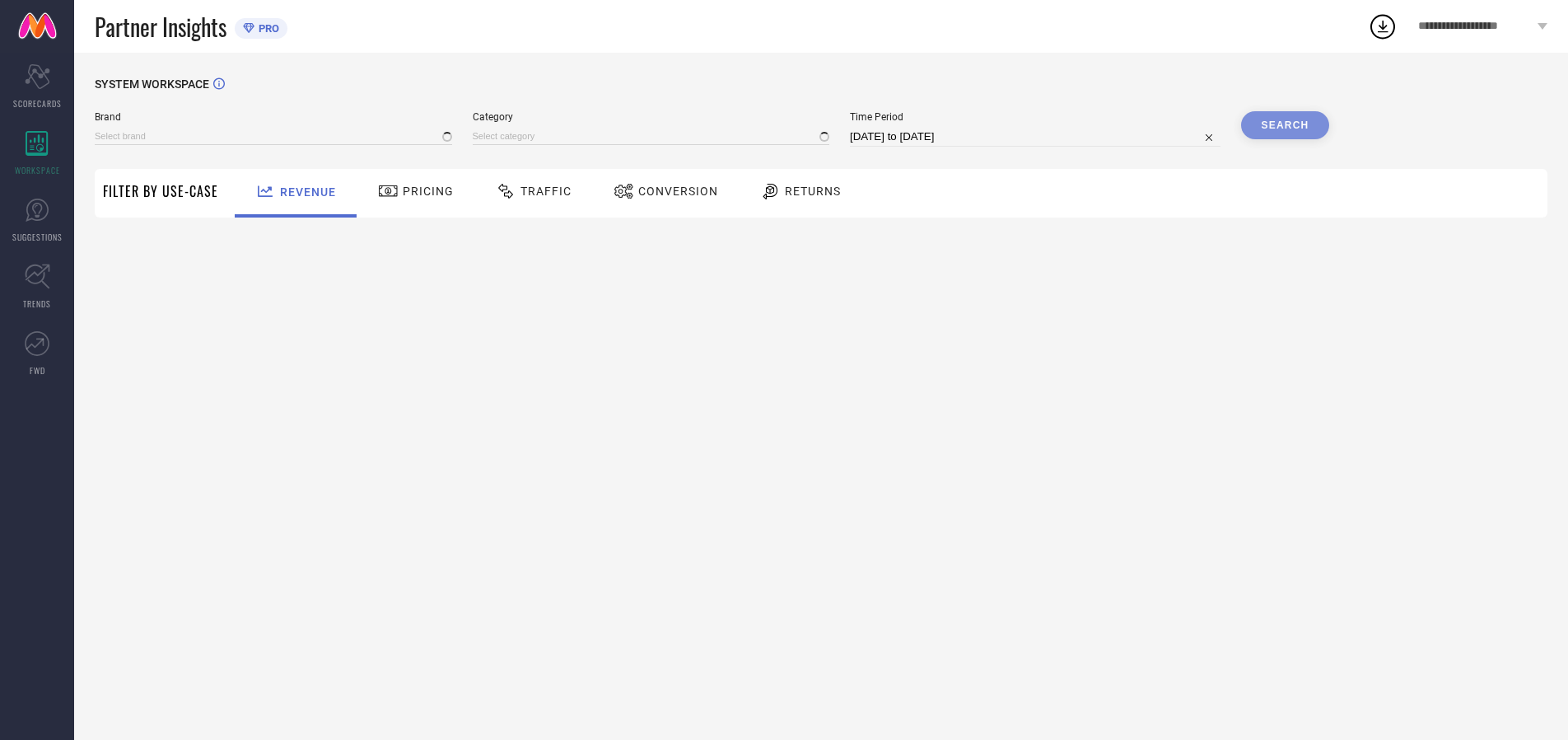
type input "ARROW"
type input "All"
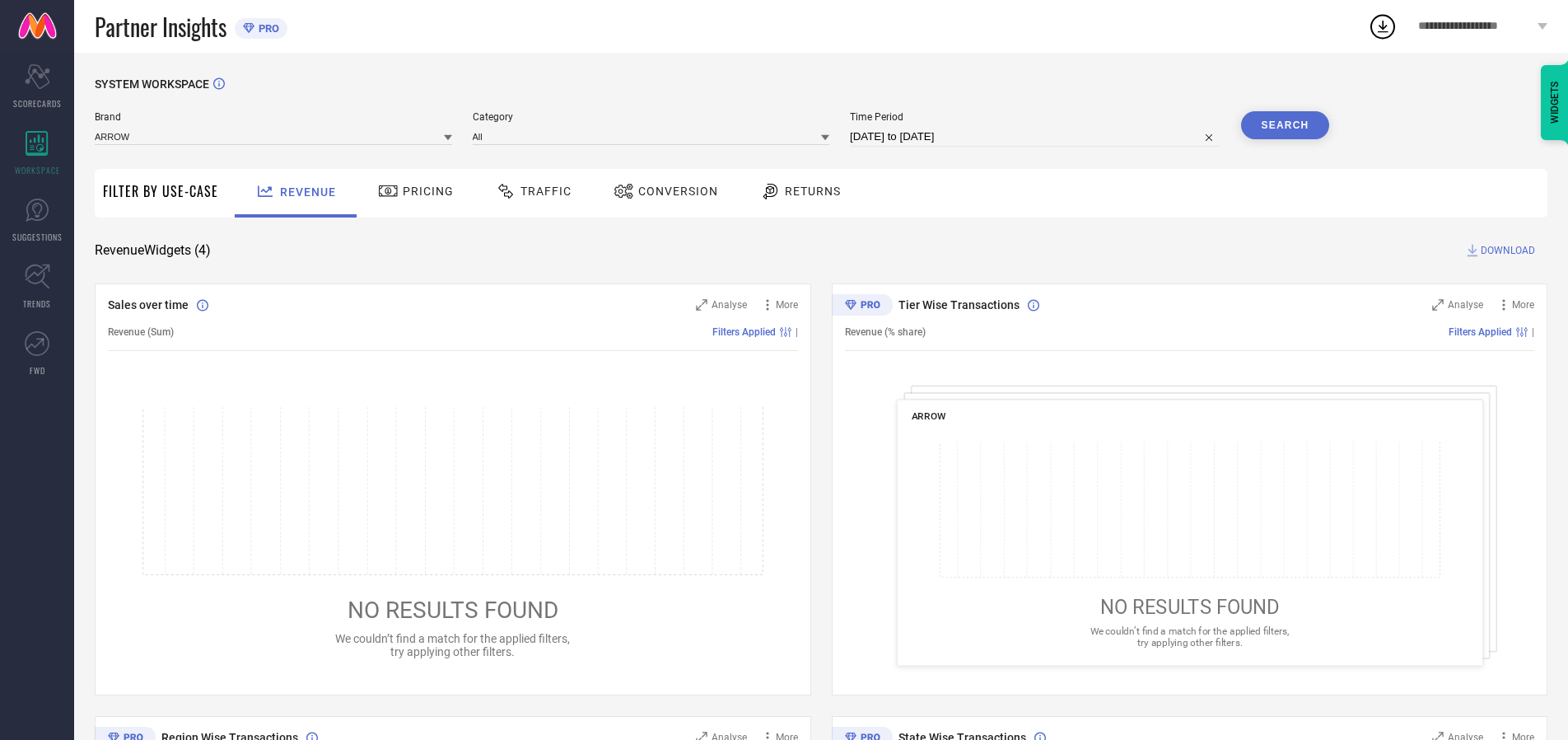
click at [530, 191] on span "Traffic" at bounding box center [546, 191] width 51 height 13
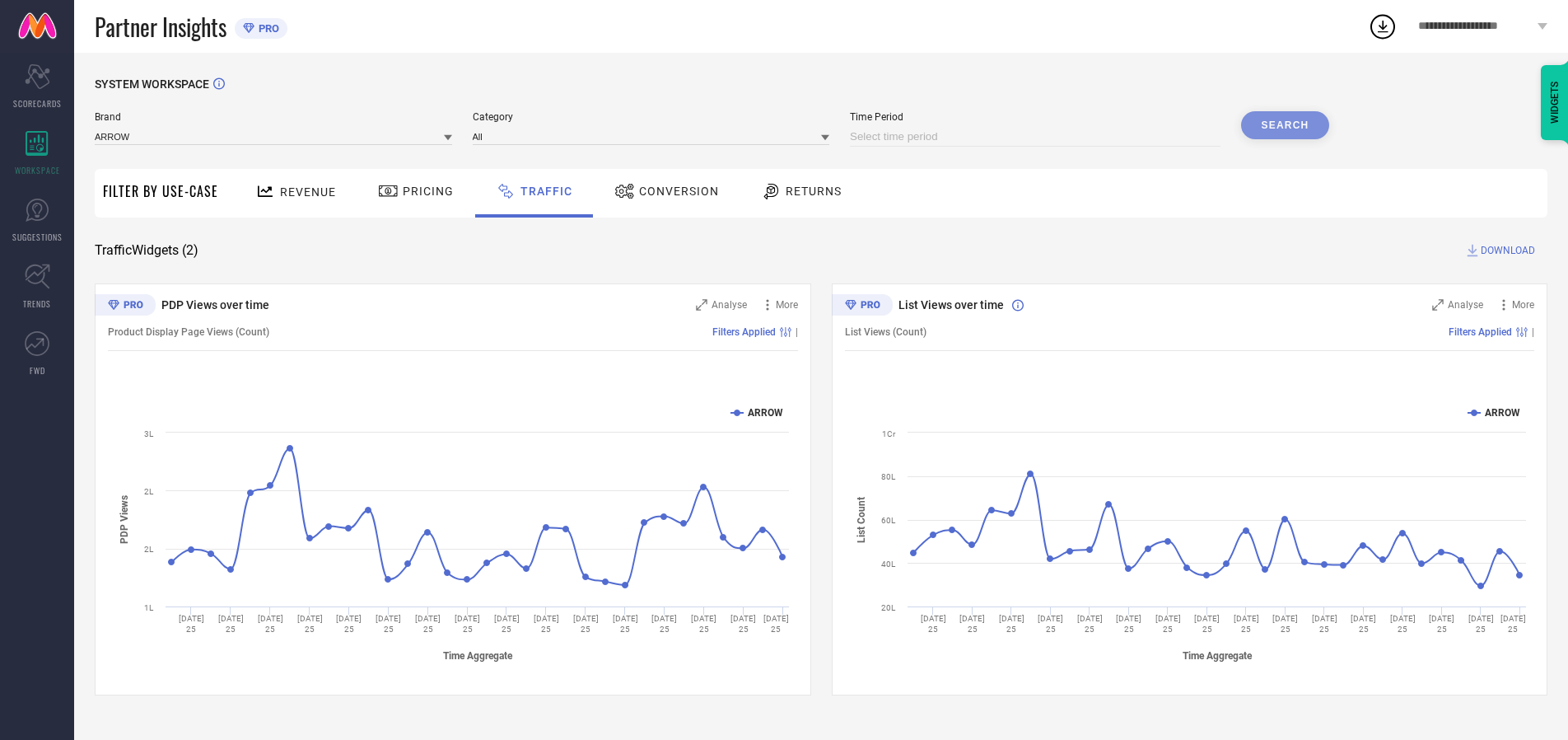
click at [1037, 137] on input at bounding box center [1035, 137] width 370 height 20
select select "7"
select select "2025"
select select "8"
select select "2025"
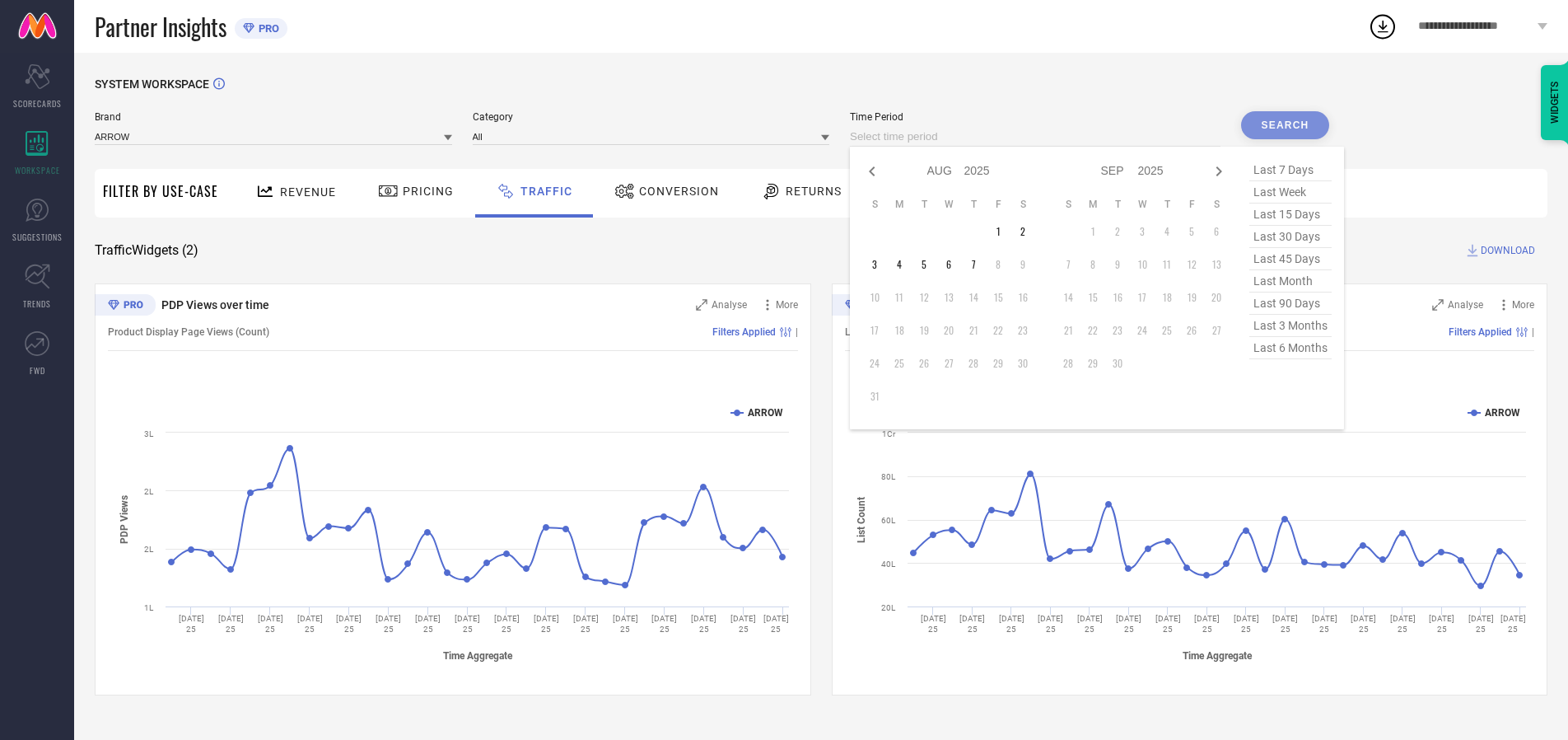
click at [954, 265] on td "6" at bounding box center [949, 264] width 24 height 25
type input "[DATE] to [DATE]"
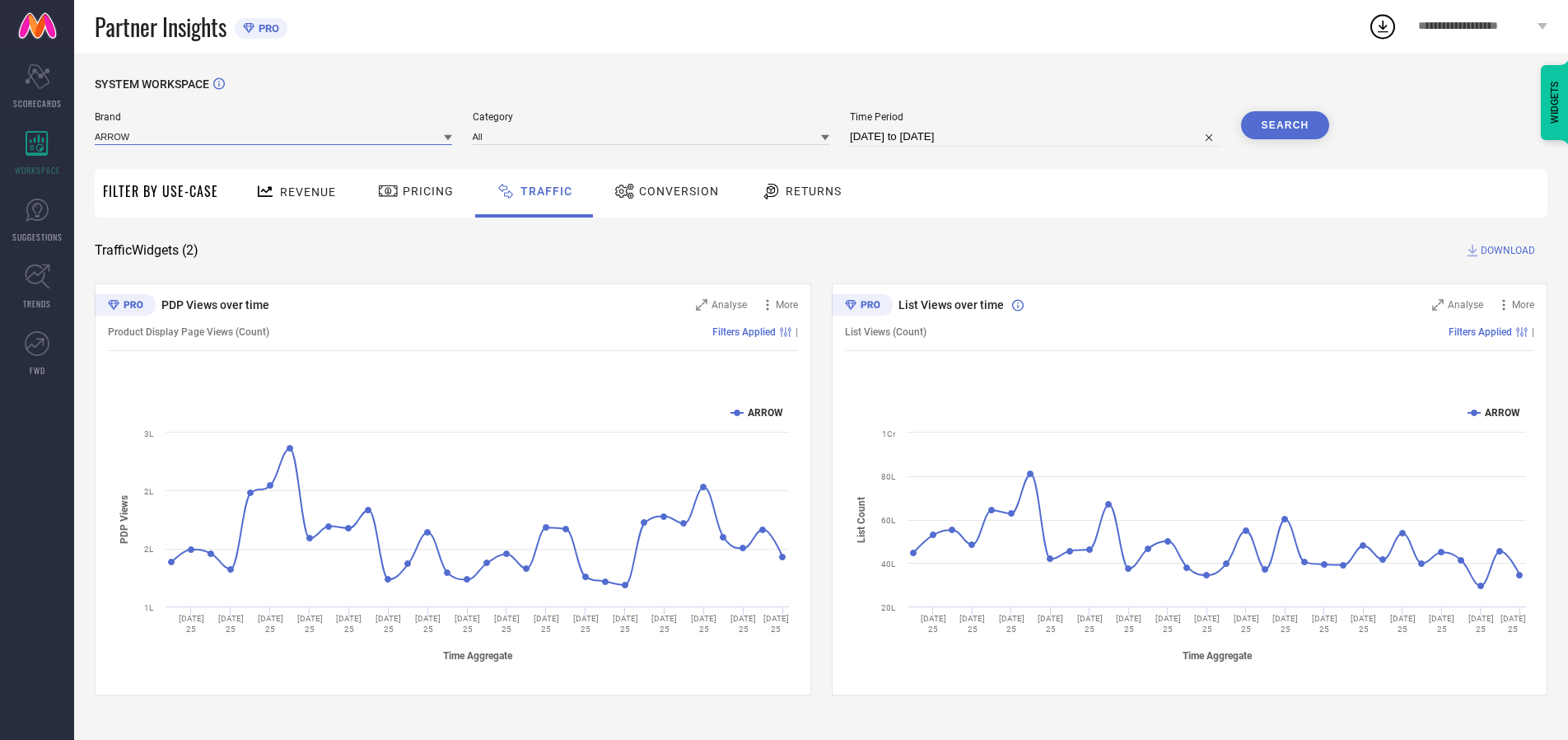
click at [274, 136] on input at bounding box center [273, 136] width 357 height 17
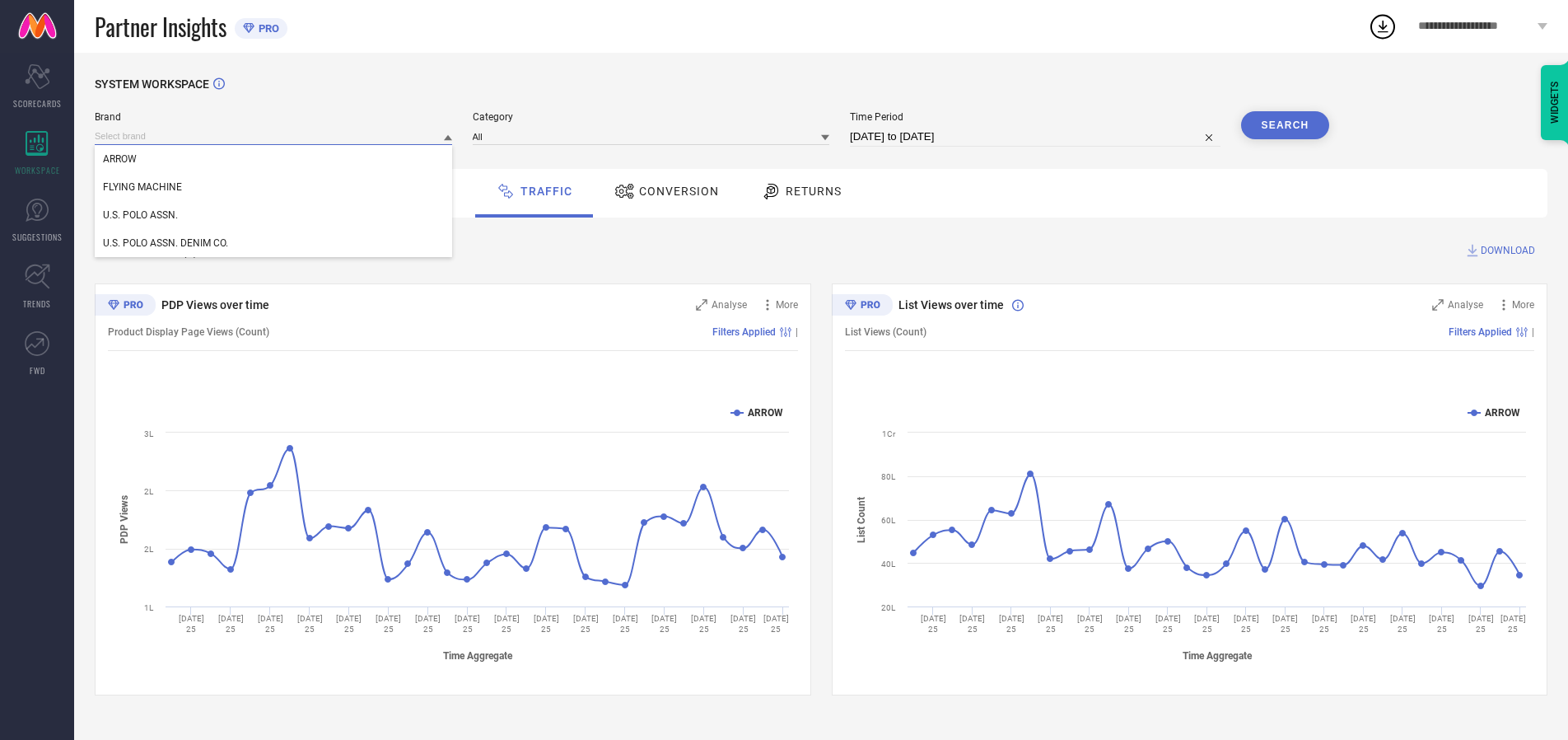
click at [274, 136] on input at bounding box center [273, 136] width 357 height 17
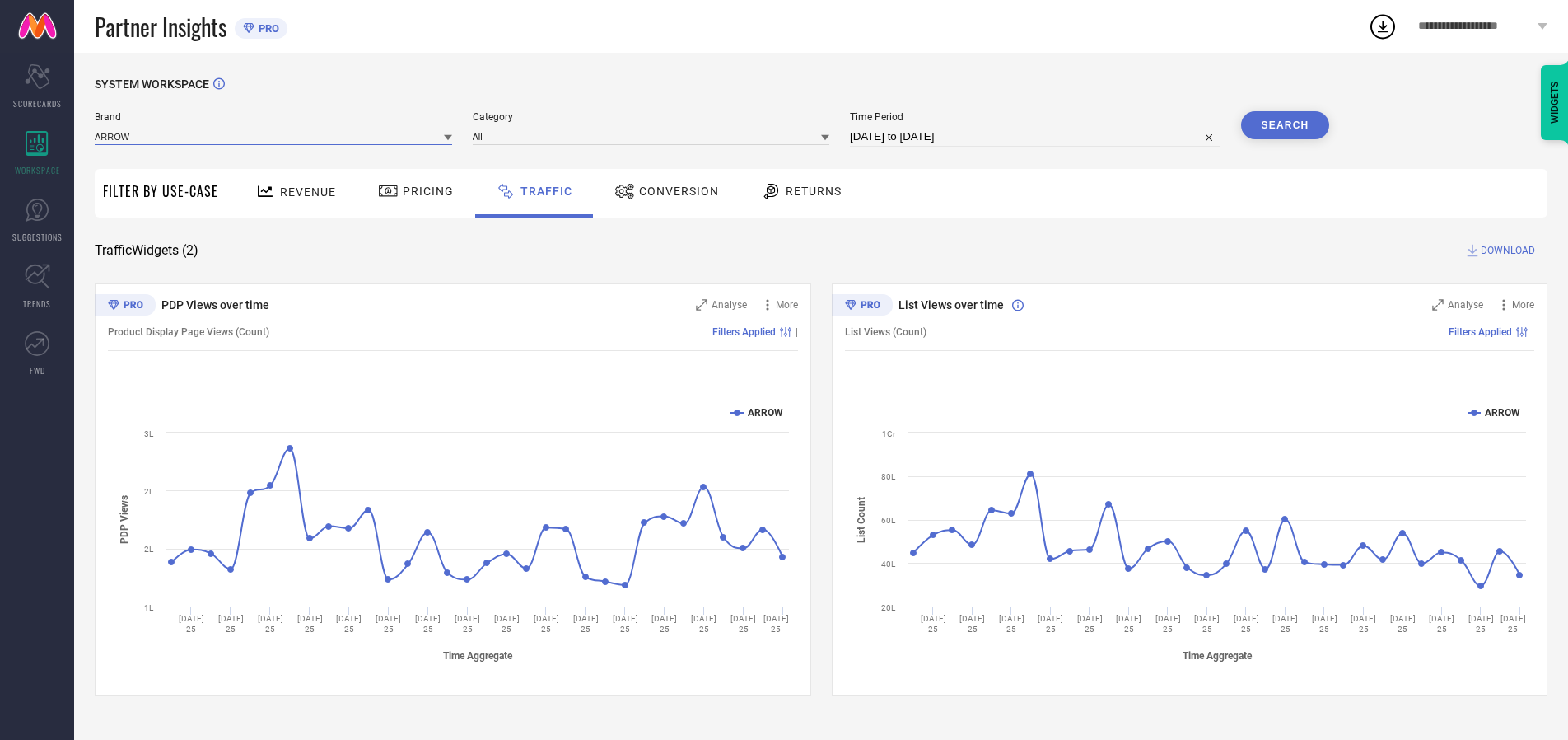
click at [274, 136] on input at bounding box center [273, 136] width 357 height 17
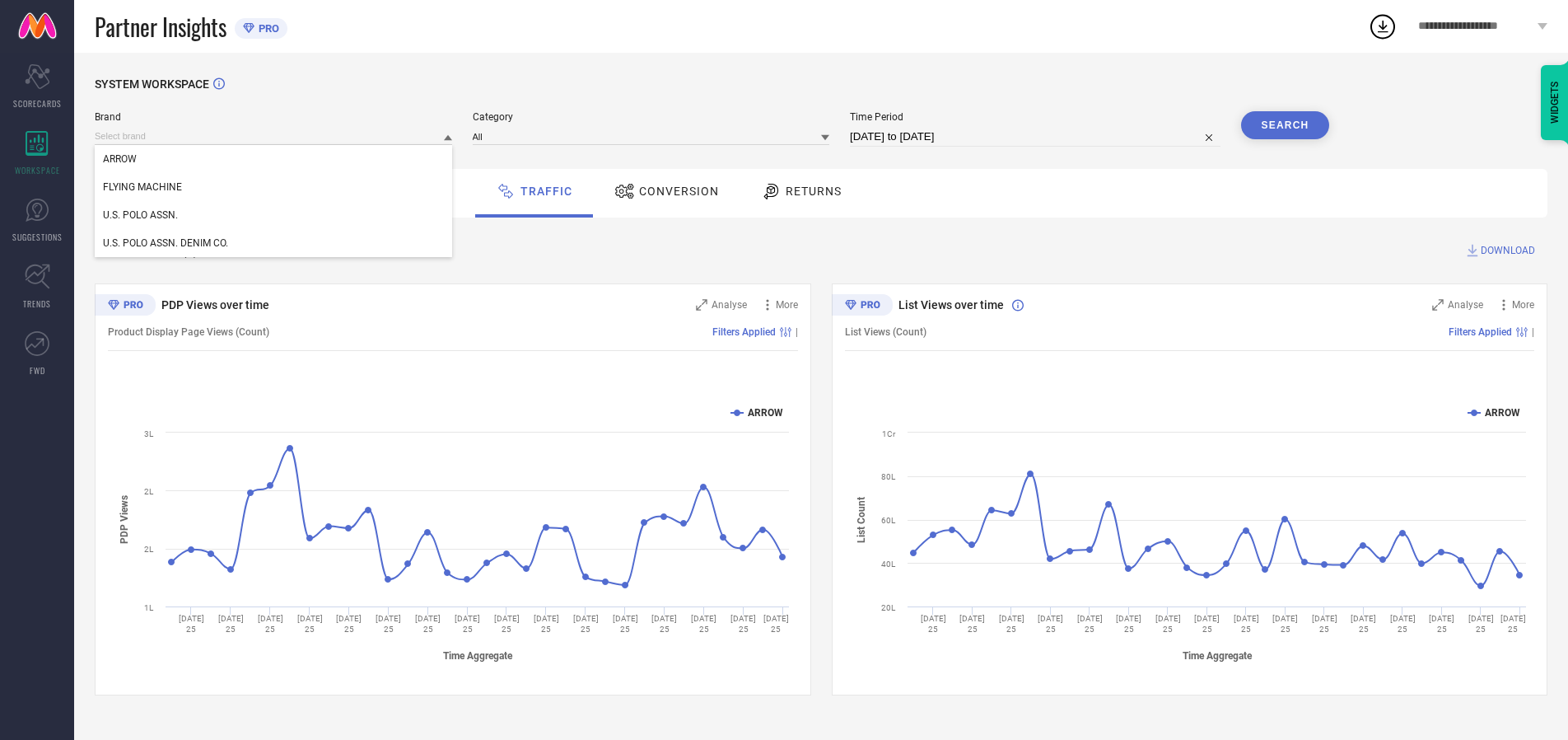
click at [274, 215] on div "U.S. POLO ASSN." at bounding box center [273, 215] width 357 height 28
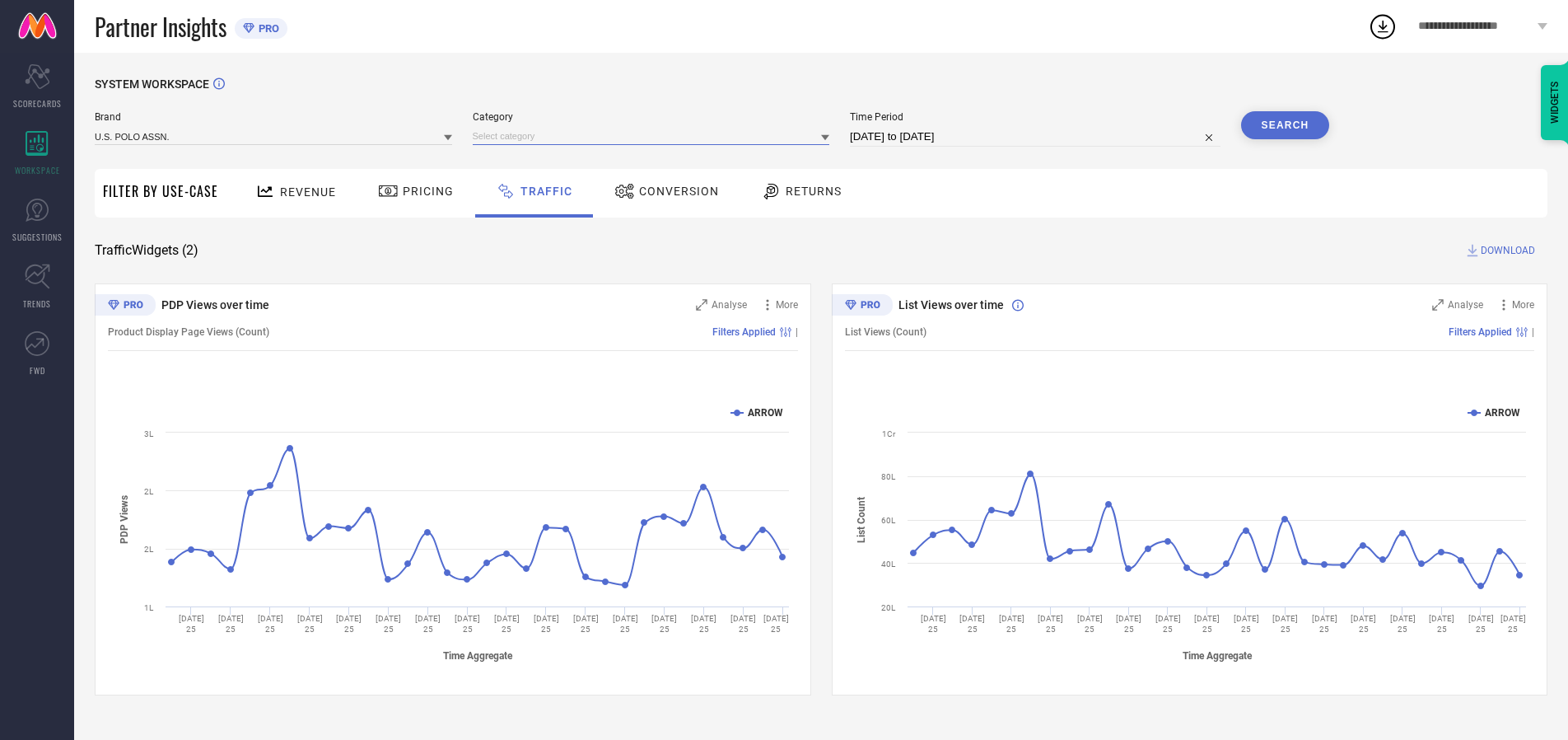
click at [655, 136] on input at bounding box center [651, 136] width 357 height 17
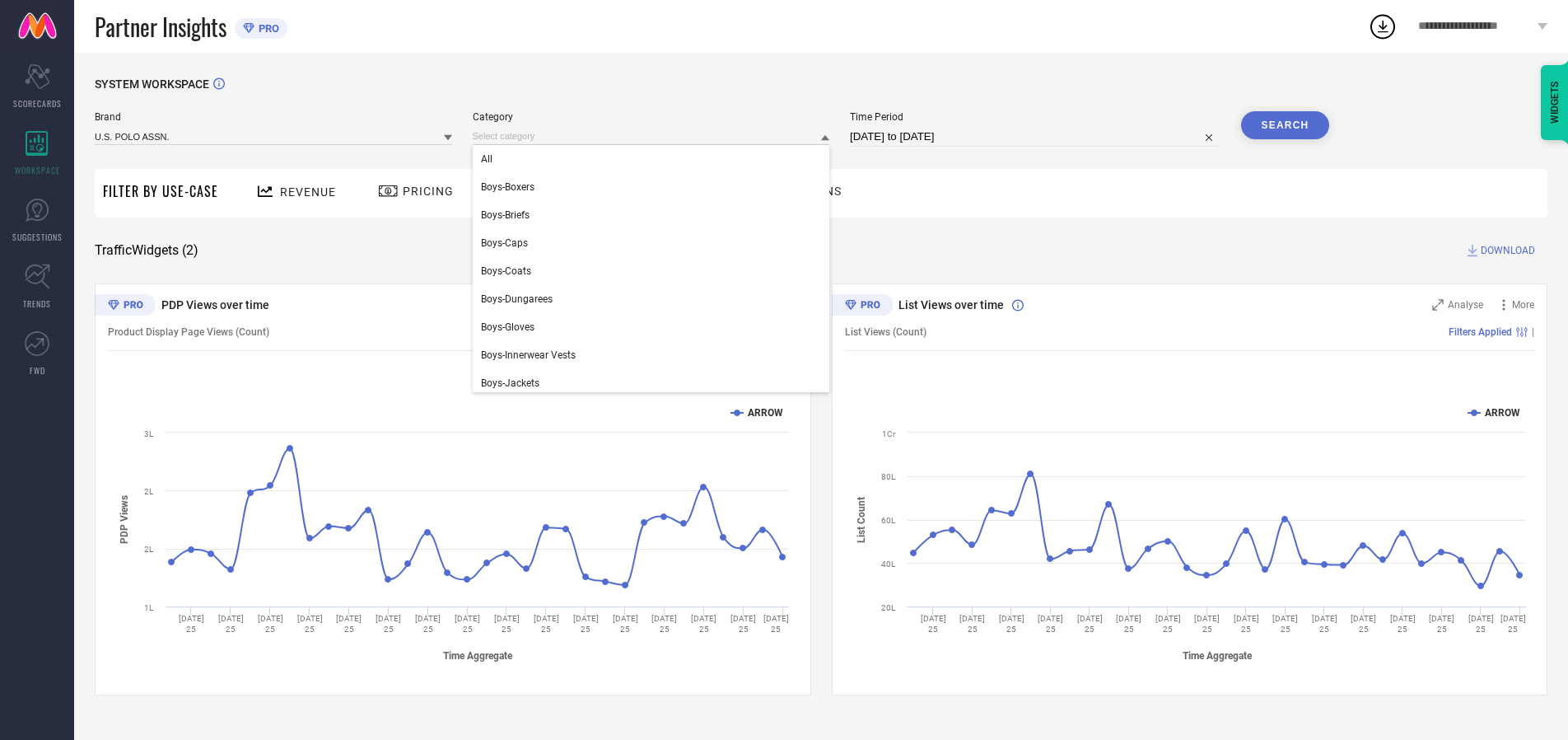
click at [655, 159] on div "All" at bounding box center [651, 159] width 357 height 28
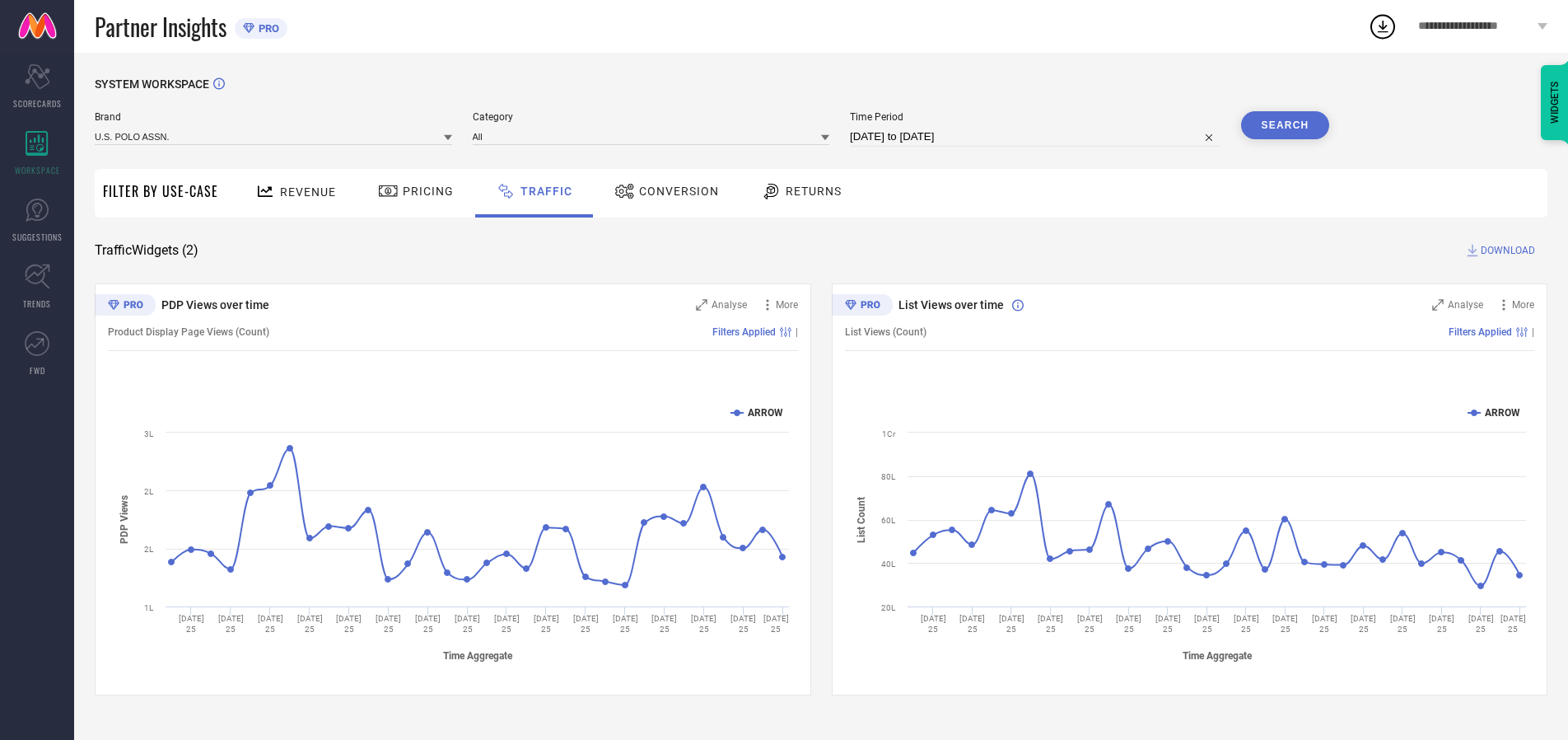
click at [1285, 125] on button "Search" at bounding box center [1285, 125] width 89 height 28
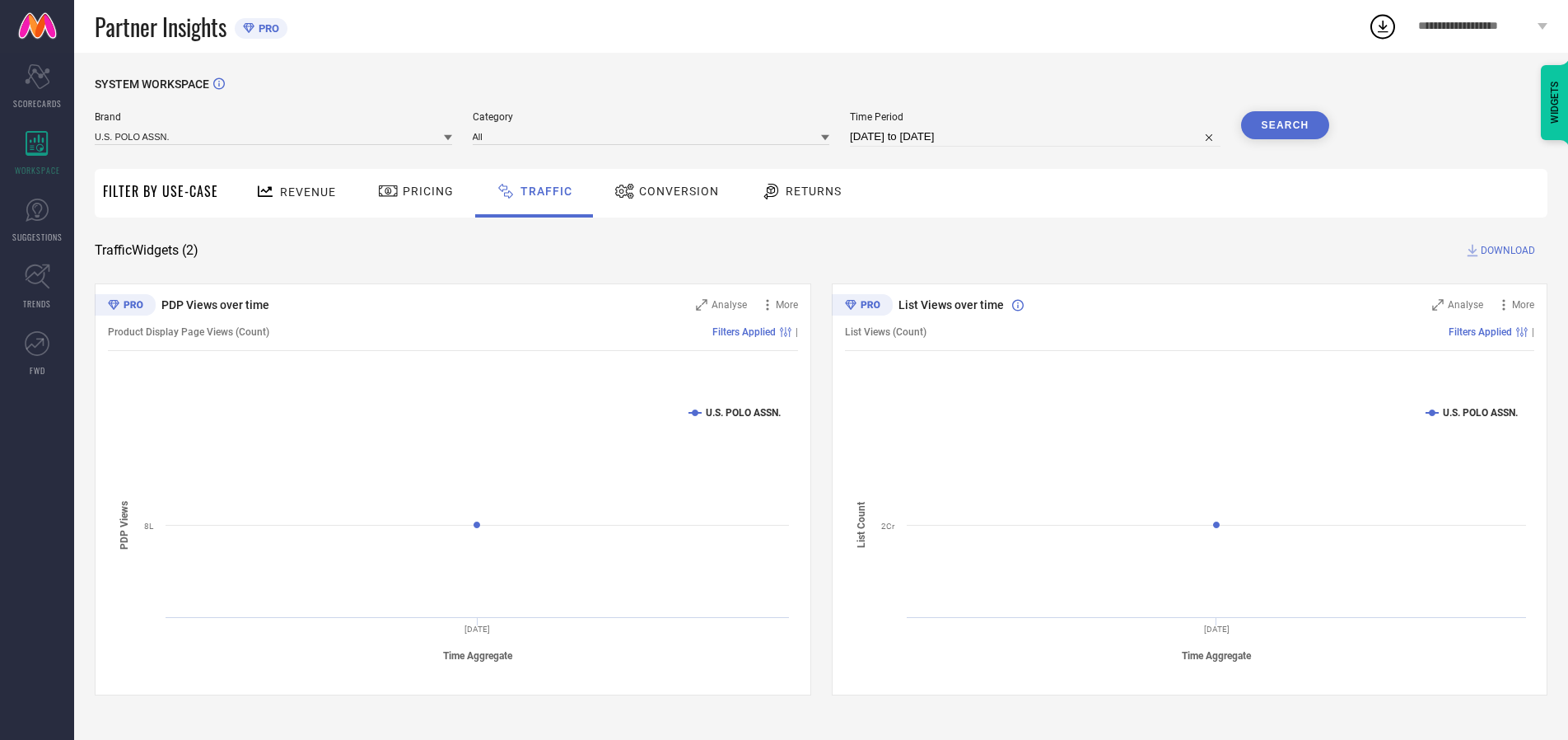
click at [1506, 251] on span "DOWNLOAD" at bounding box center [1509, 250] width 55 height 16
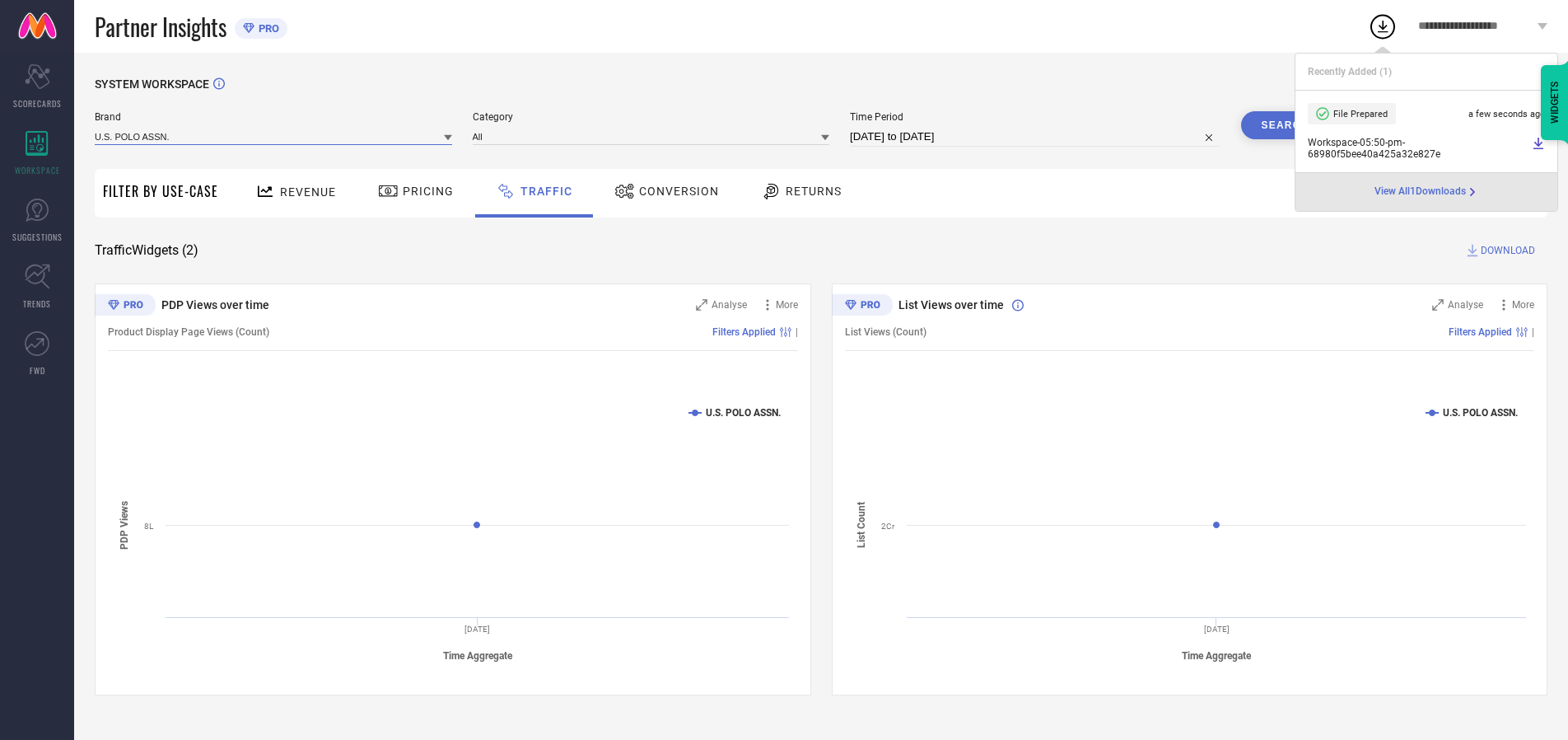
click at [274, 136] on input at bounding box center [273, 136] width 357 height 17
